Goal: Browse casually

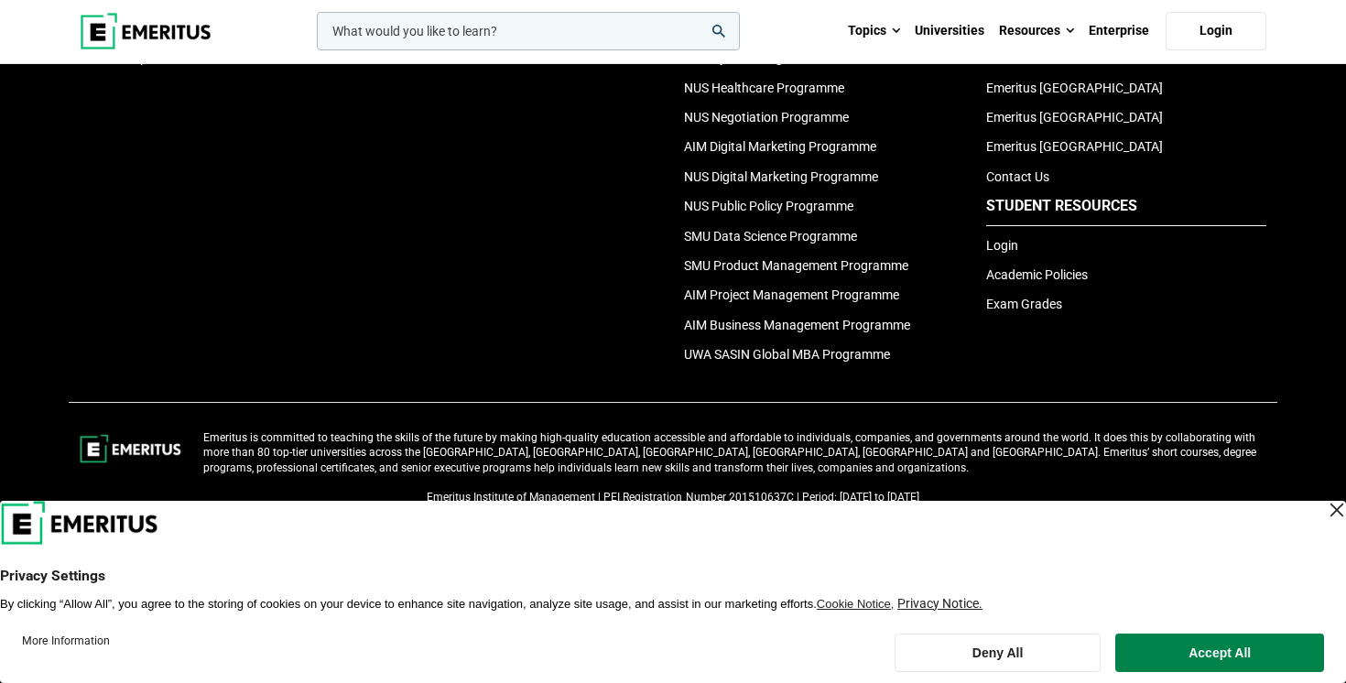
scroll to position [2081, 0]
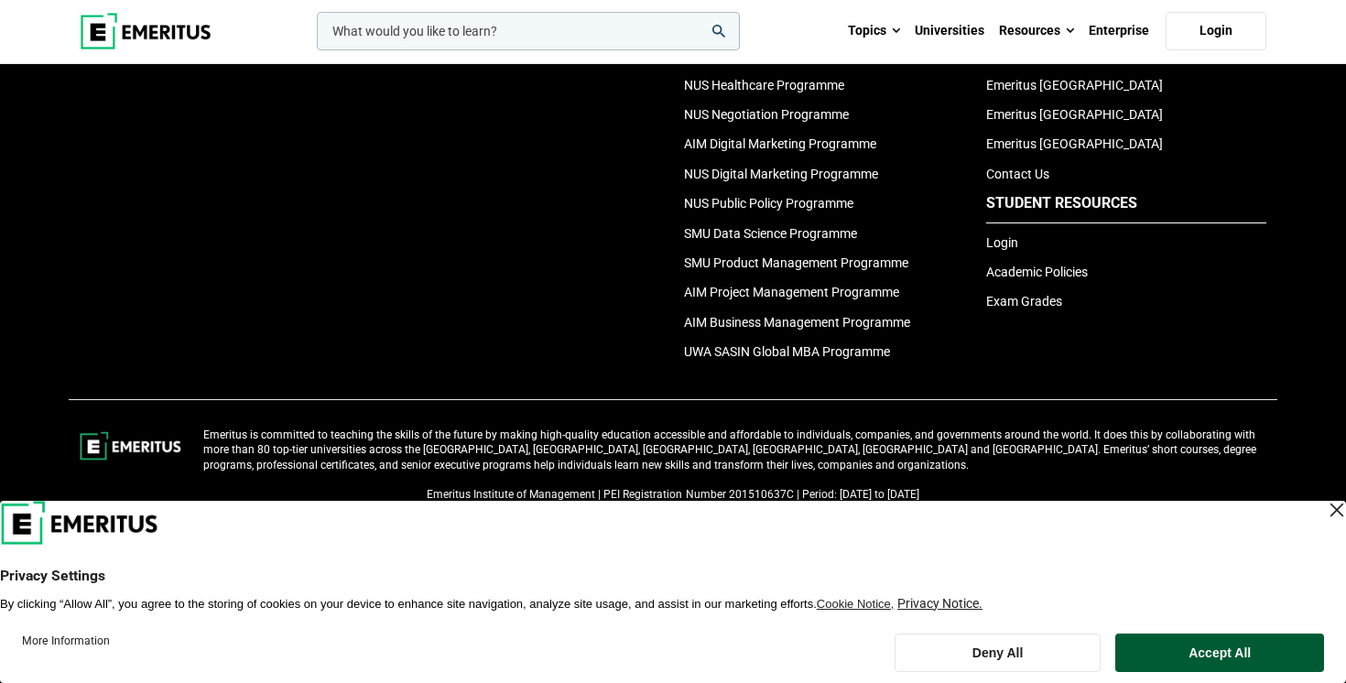
click at [1165, 648] on button "Accept All" at bounding box center [1219, 653] width 209 height 38
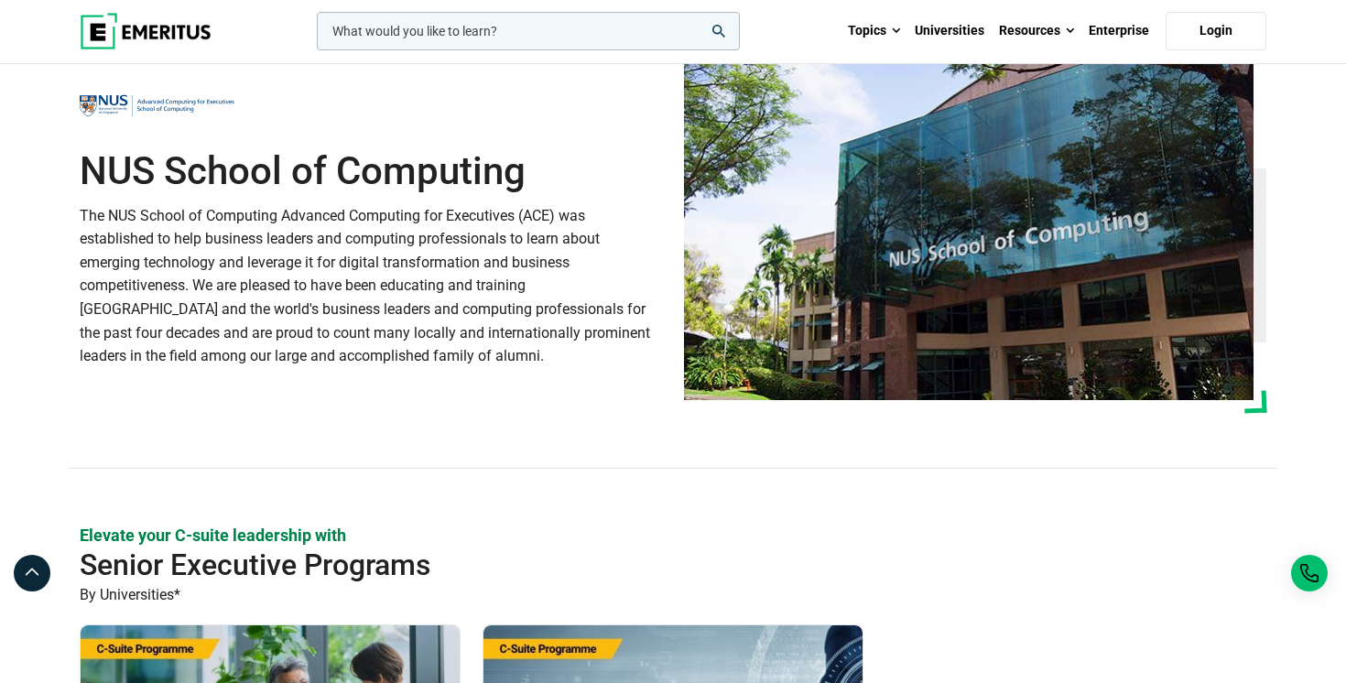
scroll to position [0, 0]
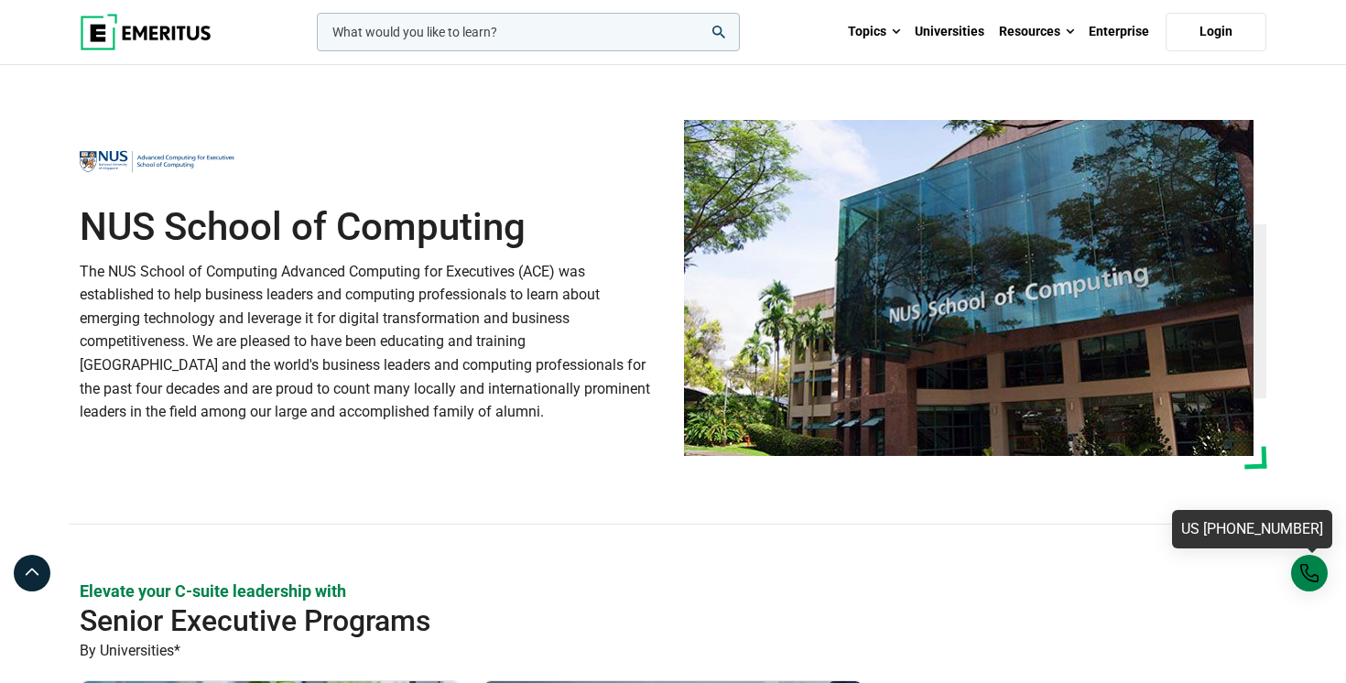
click at [1301, 576] on div "US [PHONE_NUMBER]" at bounding box center [1309, 573] width 37 height 37
click at [1308, 573] on div "US [PHONE_NUMBER]" at bounding box center [1309, 573] width 37 height 37
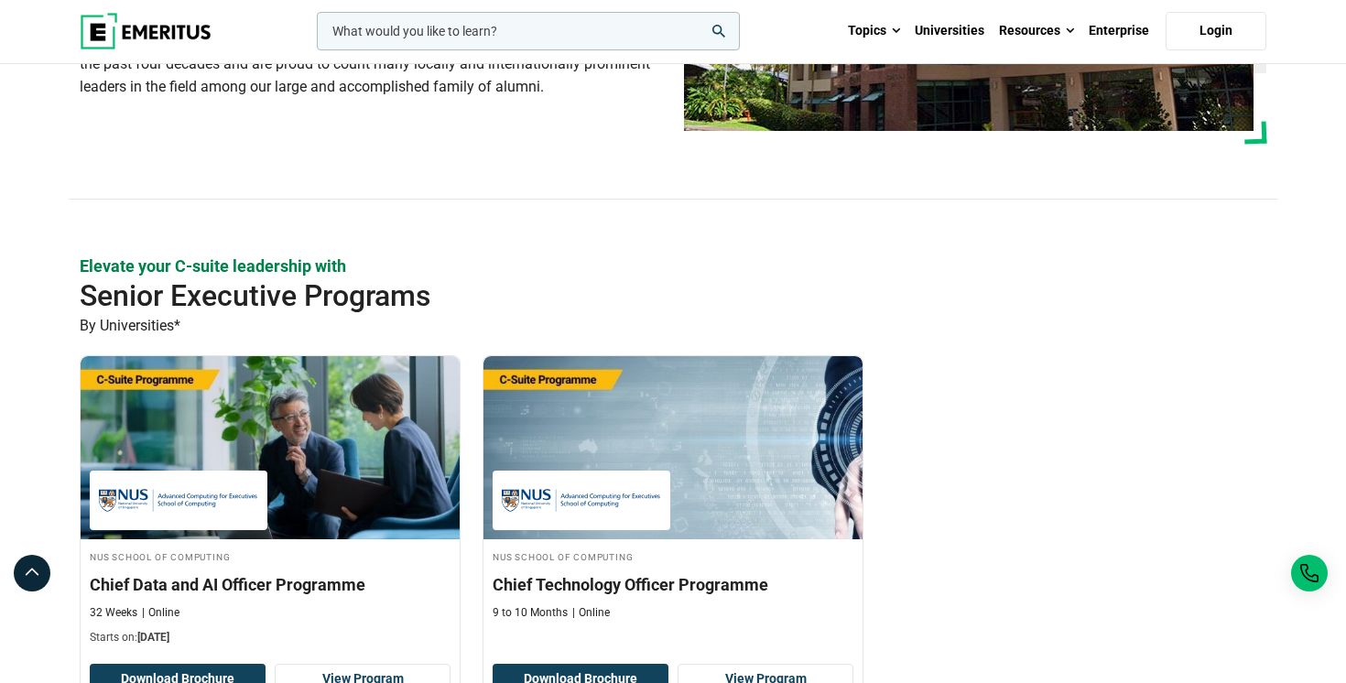
scroll to position [396, 0]
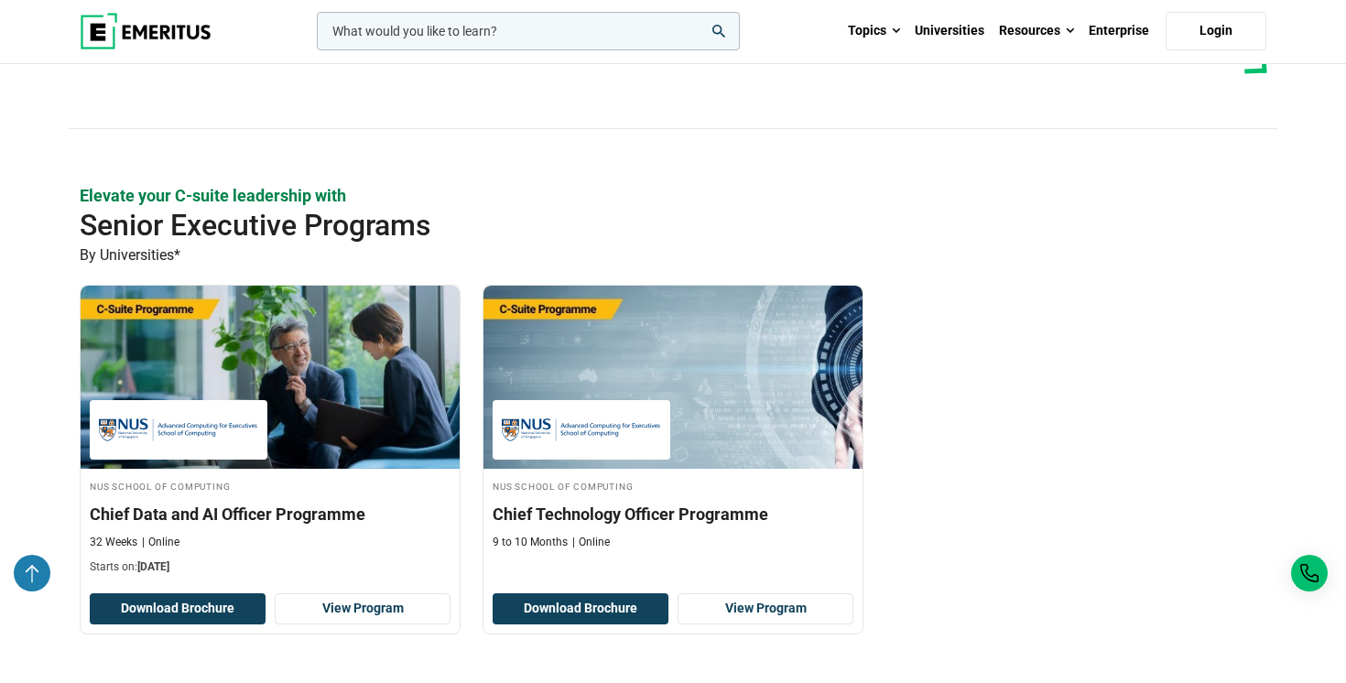
click at [39, 568] on icon at bounding box center [32, 573] width 18 height 22
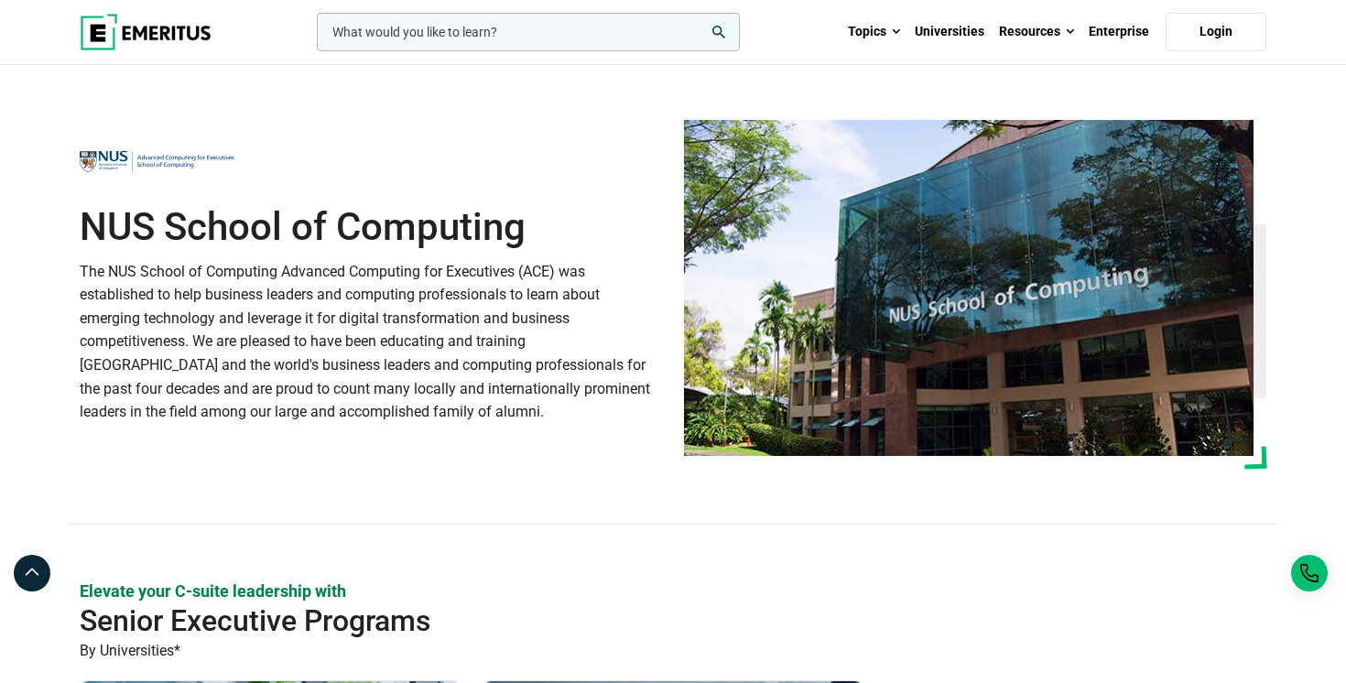
click at [189, 38] on img at bounding box center [146, 32] width 132 height 37
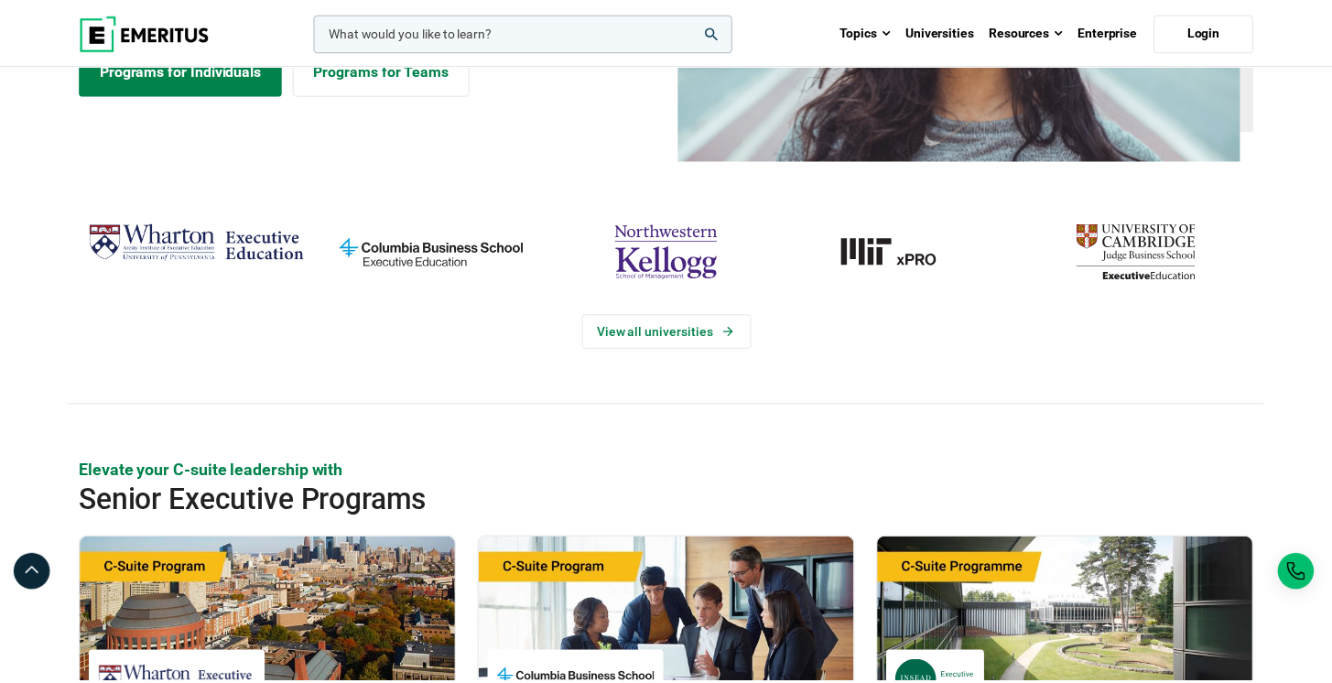
scroll to position [289, 0]
